Goal: Transaction & Acquisition: Purchase product/service

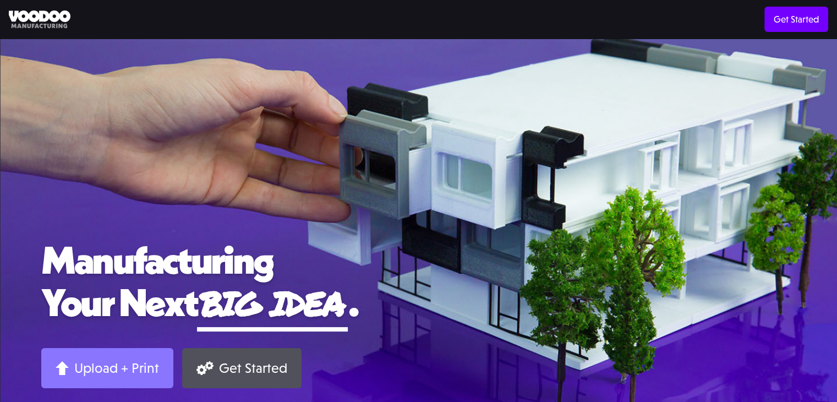
click at [126, 368] on div "Upload + Print" at bounding box center [116, 367] width 85 height 17
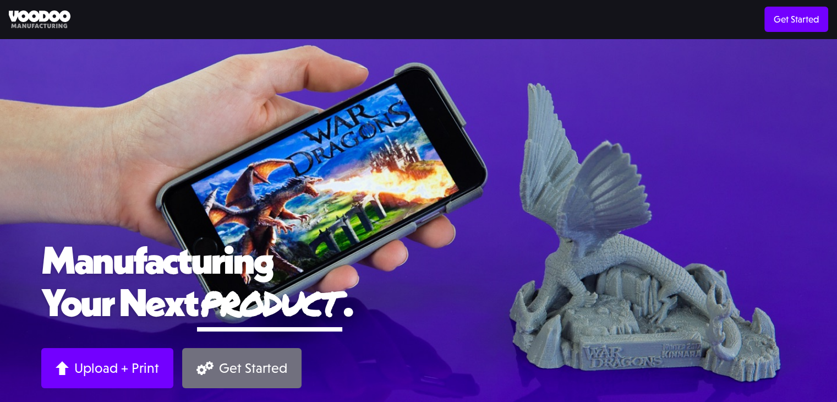
click at [215, 372] on link "Get Started" at bounding box center [241, 368] width 119 height 40
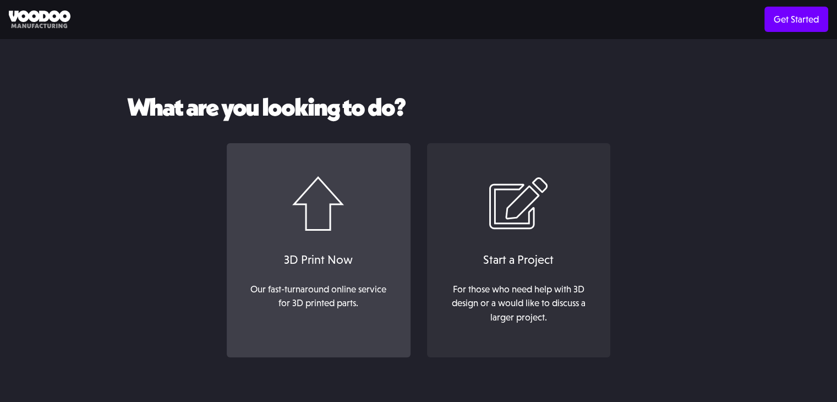
click at [317, 252] on div "3D Print Now" at bounding box center [318, 259] width 161 height 18
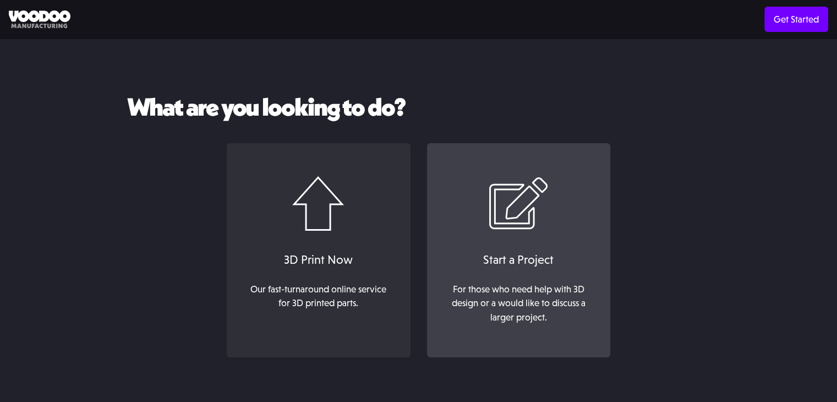
click at [509, 206] on img at bounding box center [518, 203] width 59 height 55
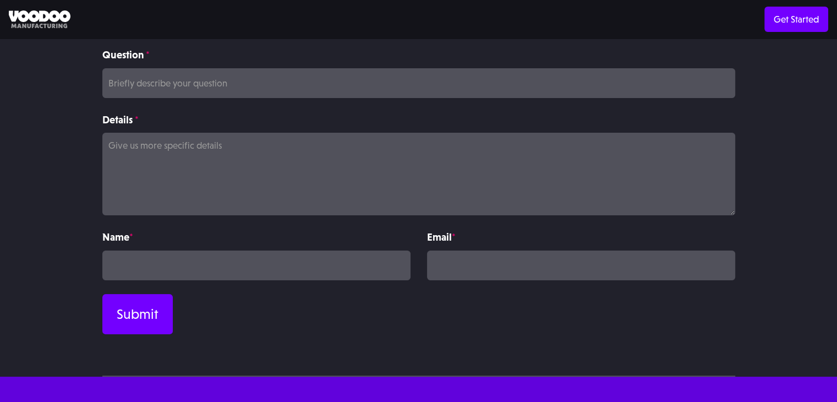
scroll to position [245, 0]
